Goal: Task Accomplishment & Management: Manage account settings

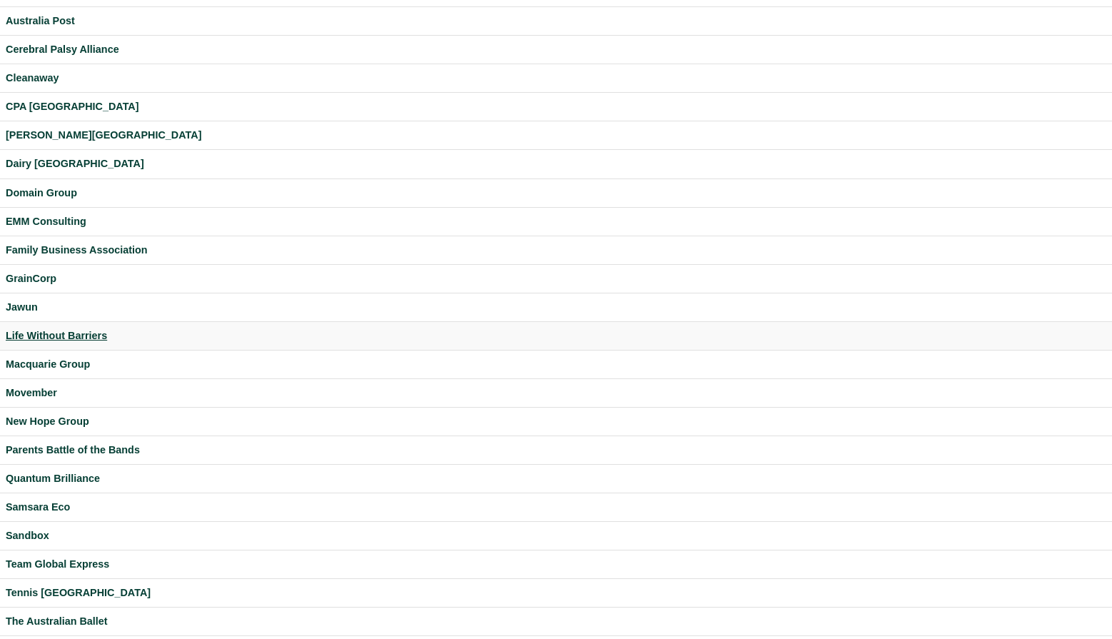
scroll to position [300, 0]
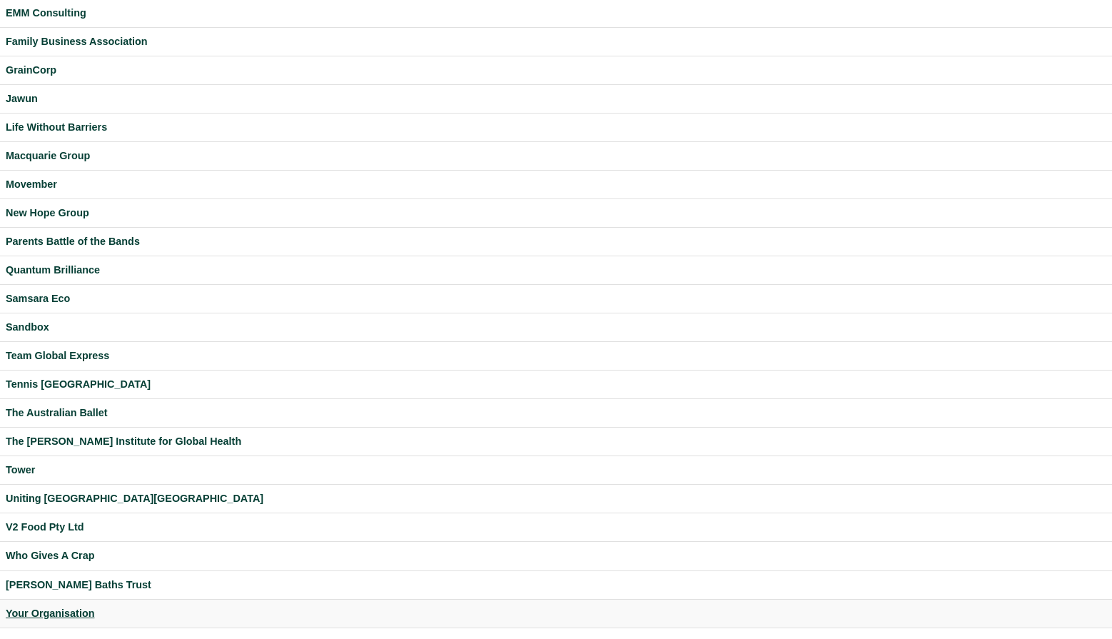
click at [79, 607] on div "Your Organisation" at bounding box center [556, 613] width 1100 height 16
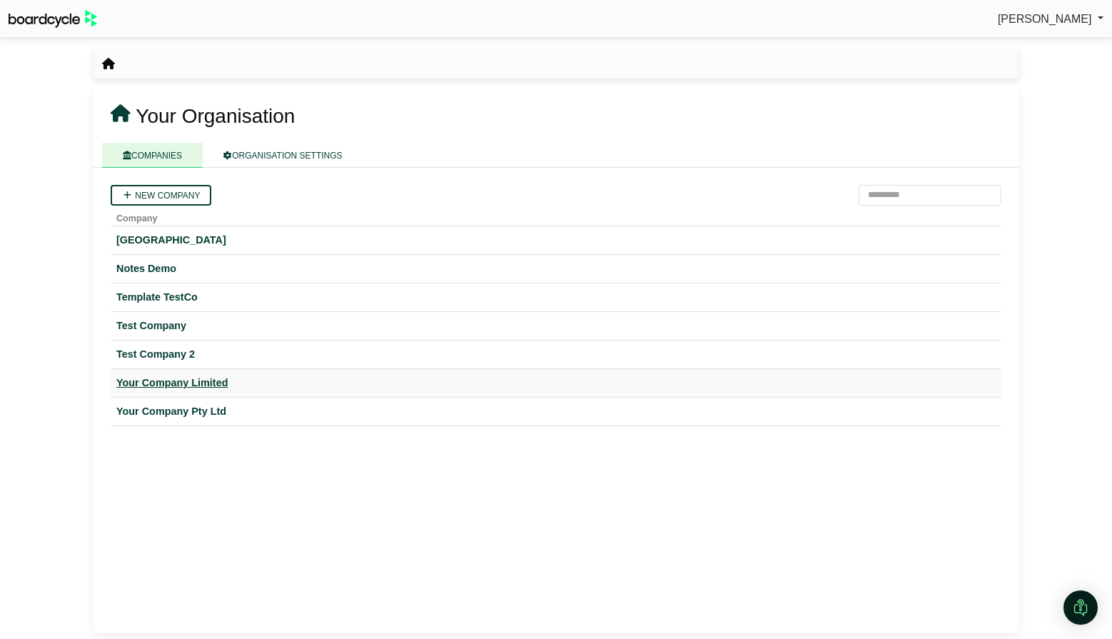
click at [181, 376] on div "Your Company Limited" at bounding box center [555, 383] width 879 height 16
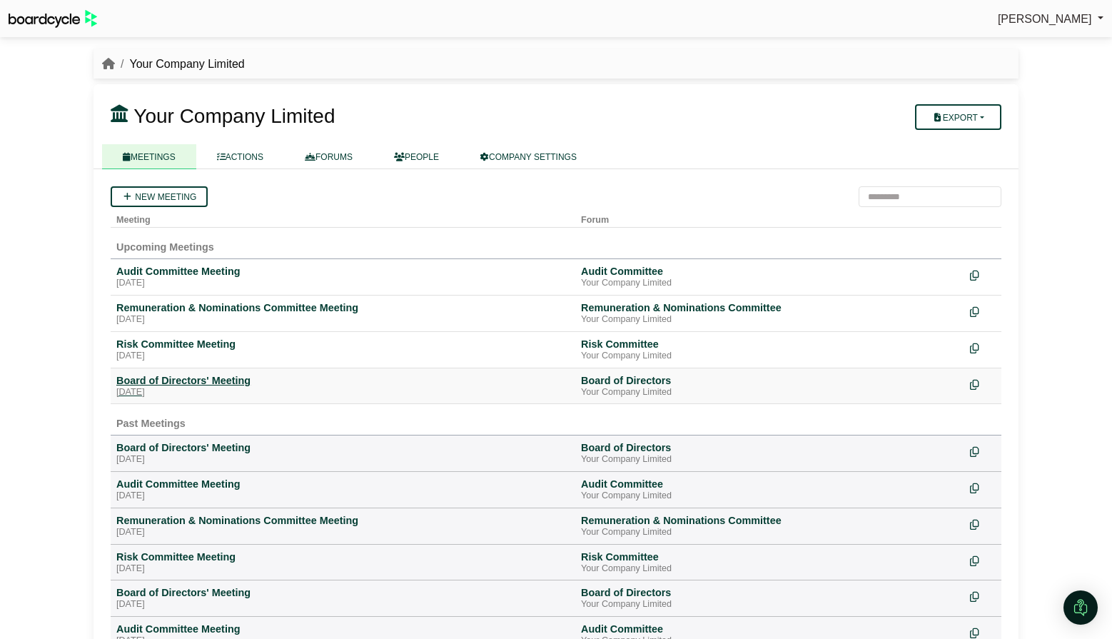
click at [200, 387] on div "[DATE]" at bounding box center [342, 392] width 453 height 11
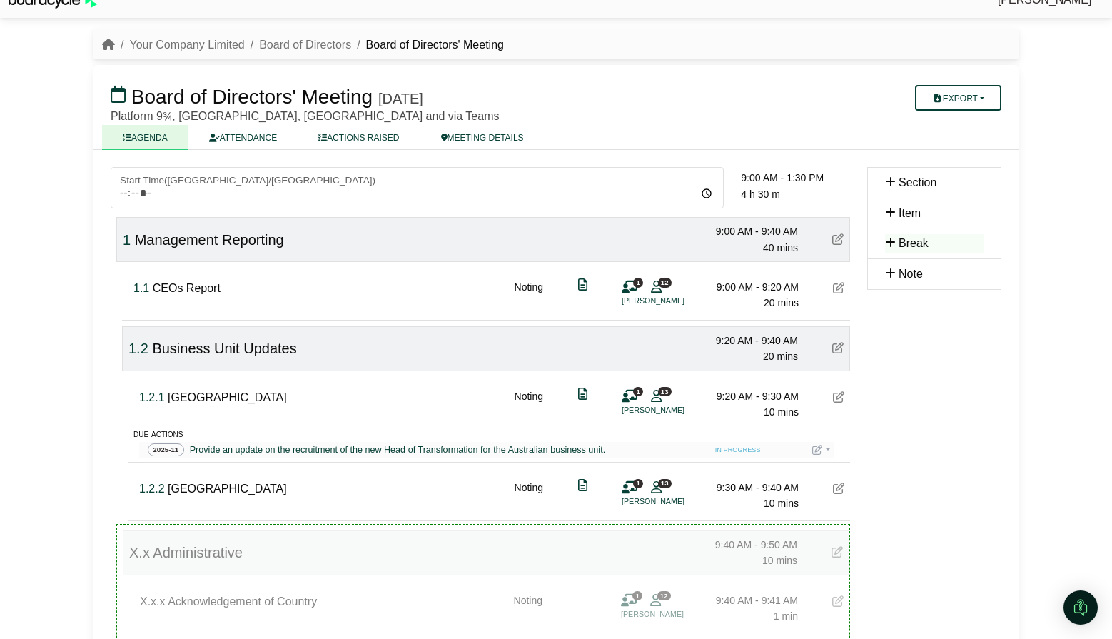
scroll to position [26, 0]
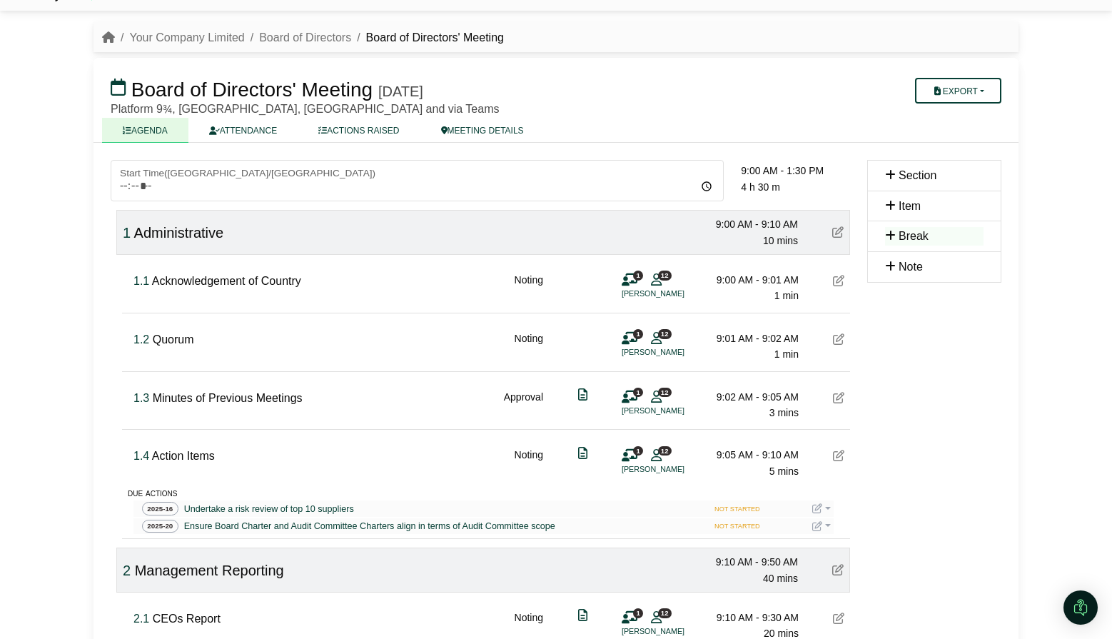
click at [127, 237] on span "1" at bounding box center [127, 233] width 8 height 16
click at [57, 245] on div "Richard Conway Sign Out Your Company Limited Board of Directors Board of Direct…" at bounding box center [556, 293] width 1112 height 639
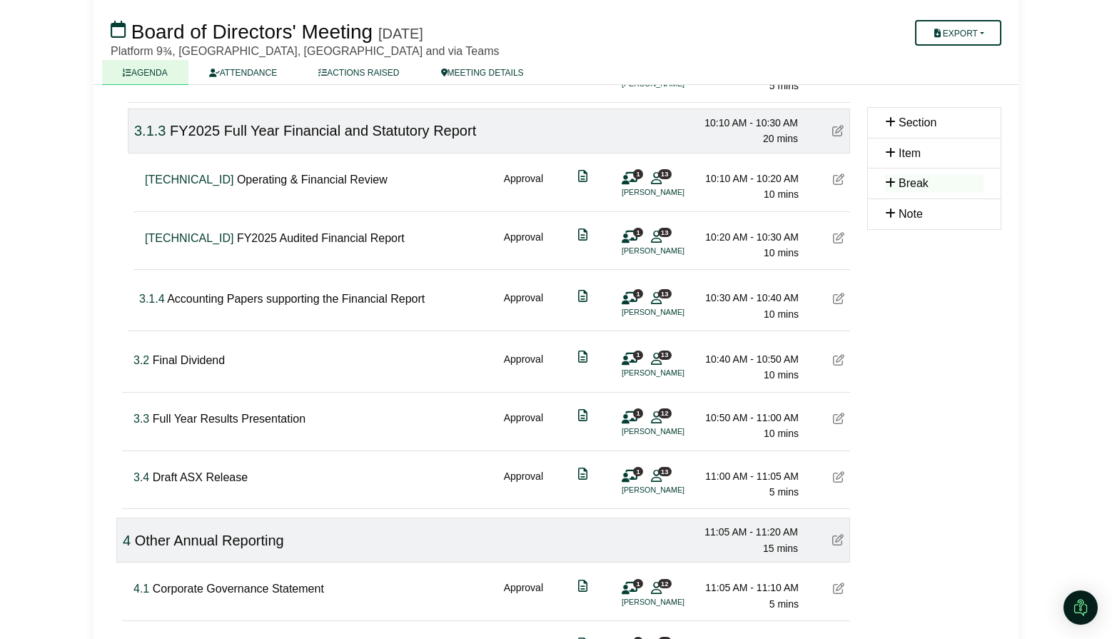
scroll to position [1005, 0]
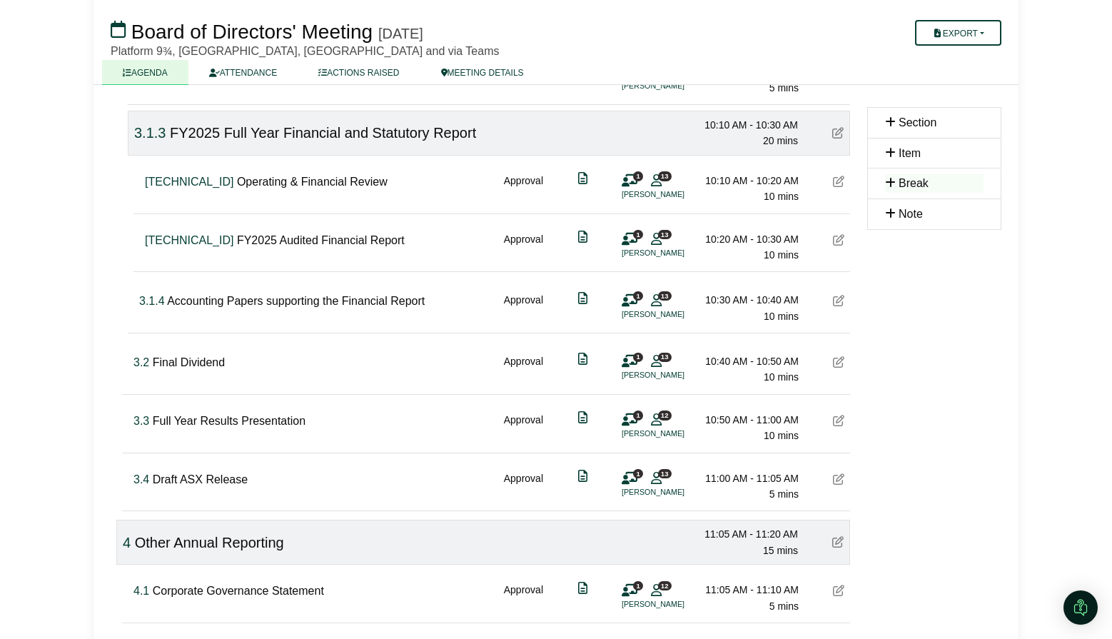
drag, startPoint x: 193, startPoint y: 306, endPoint x: 307, endPoint y: 53, distance: 277.9
